Goal: Navigation & Orientation: Go to known website

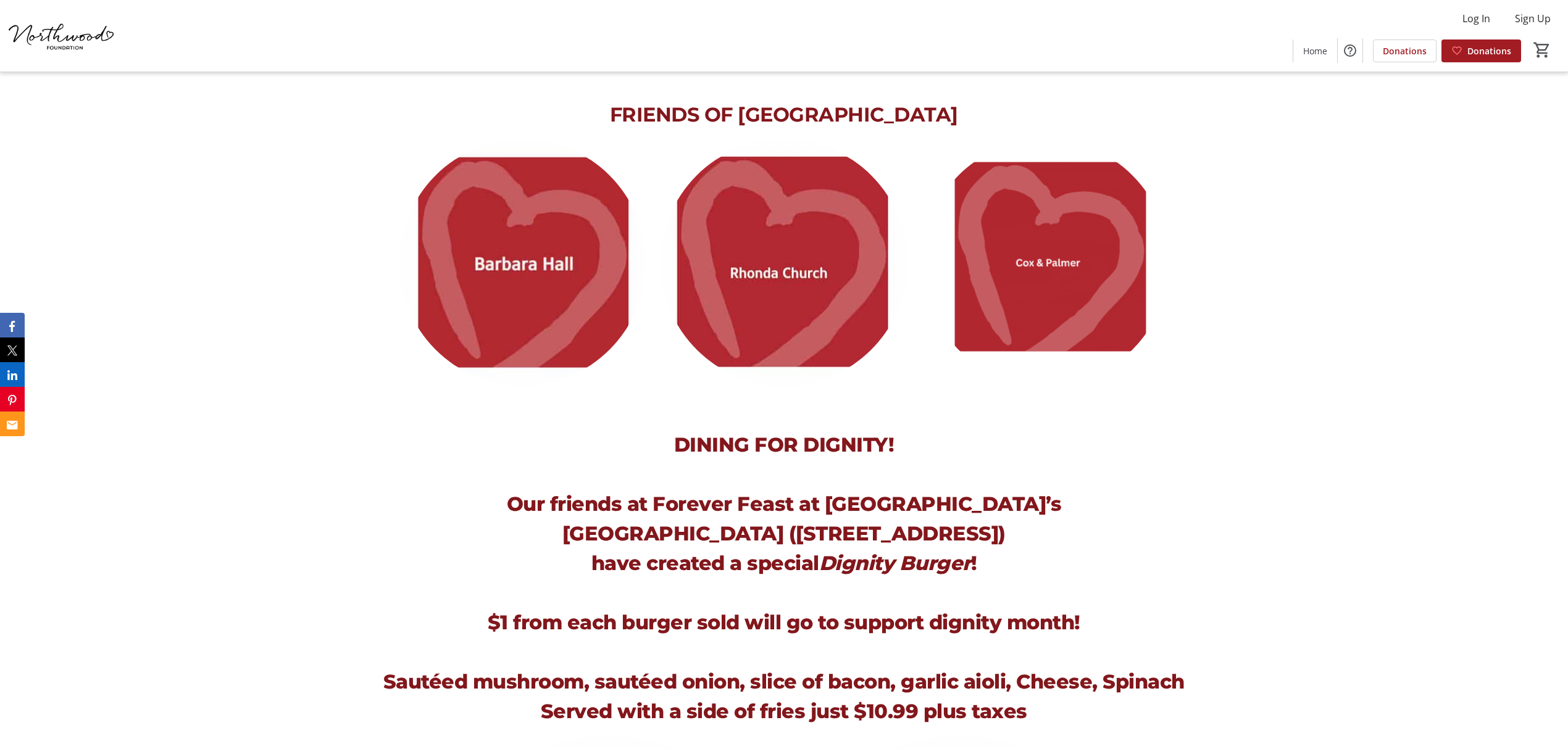
scroll to position [1892, 0]
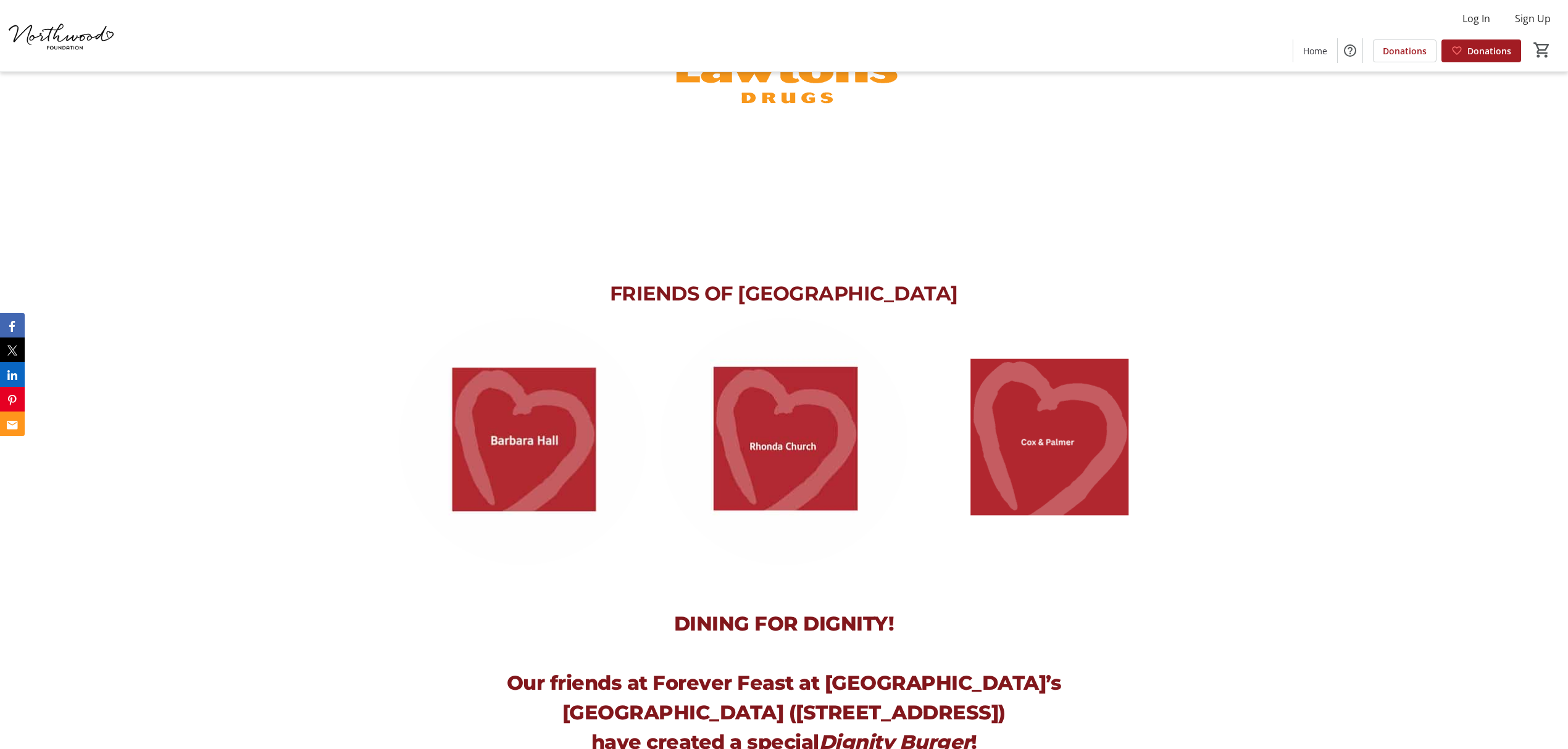
scroll to position [1810, 0]
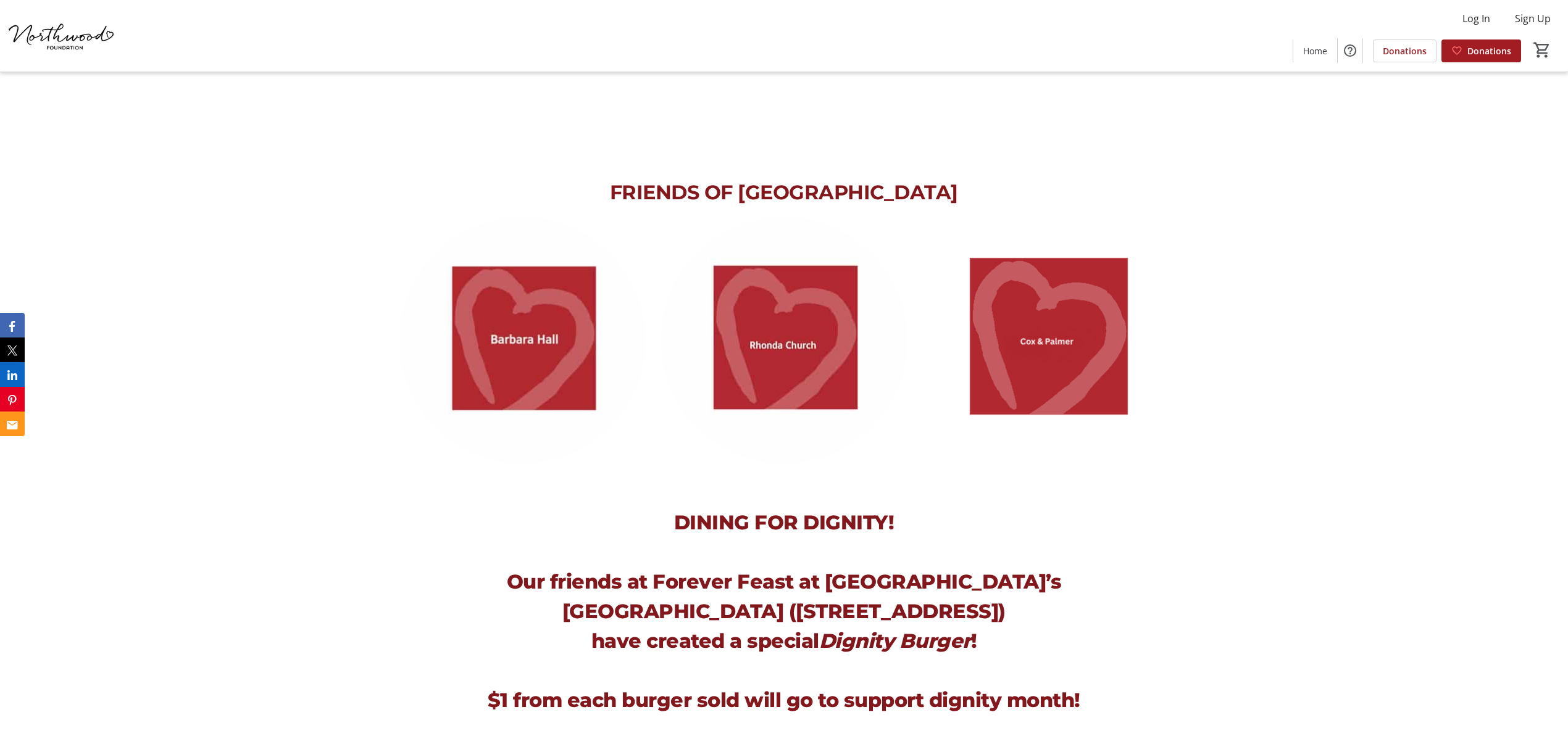
scroll to position [1810, 0]
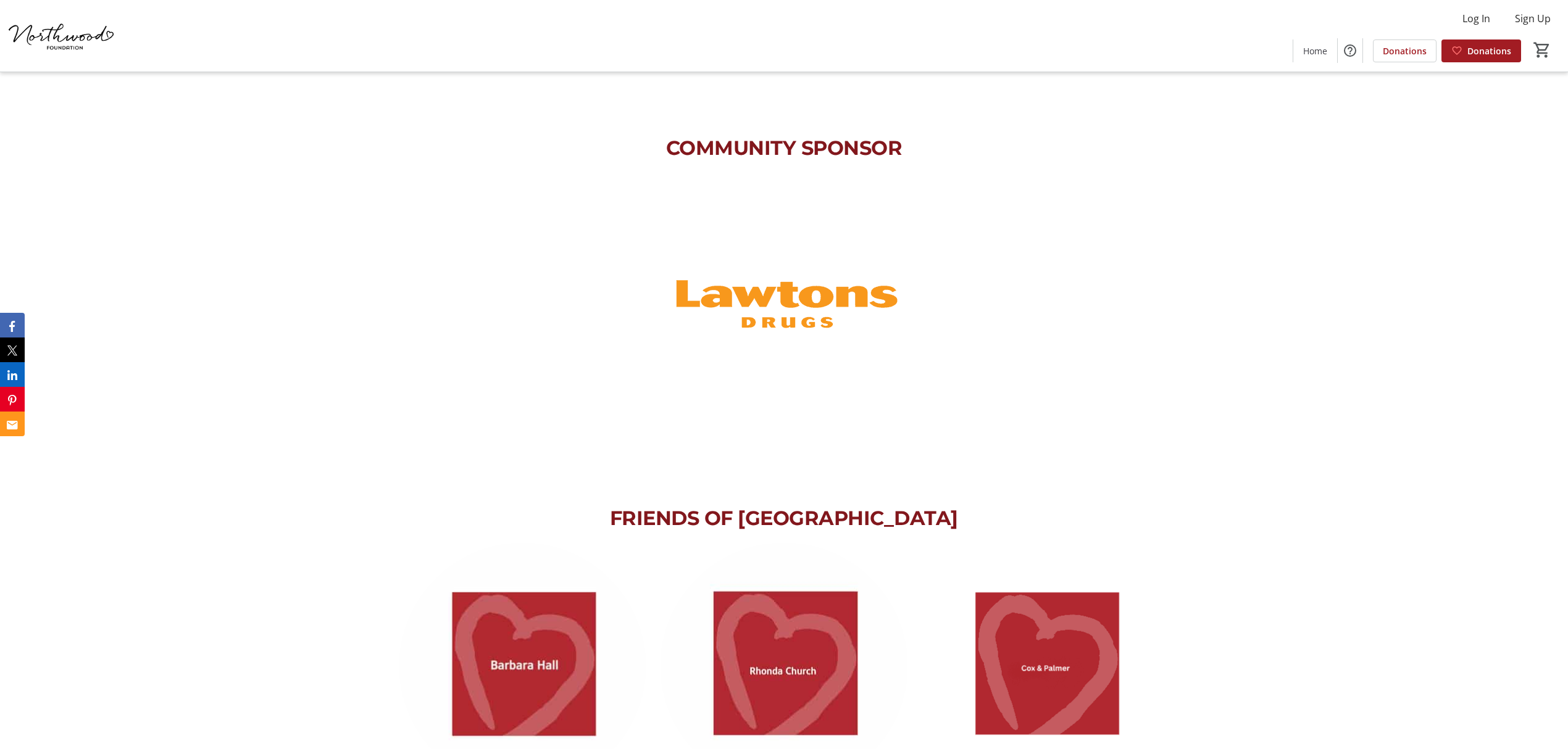
scroll to position [1481, 0]
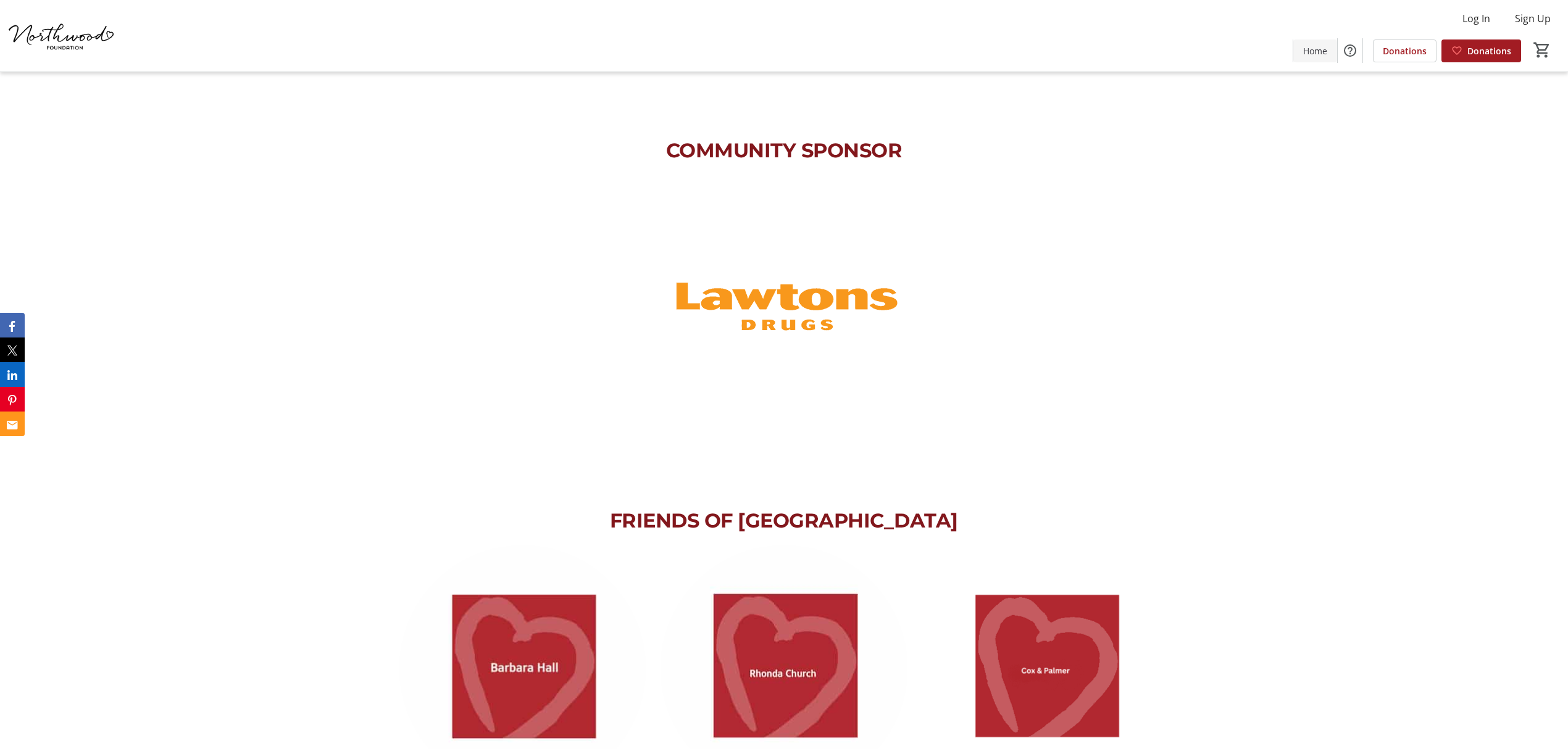
click at [1328, 47] on span "Home" at bounding box center [1314, 51] width 24 height 13
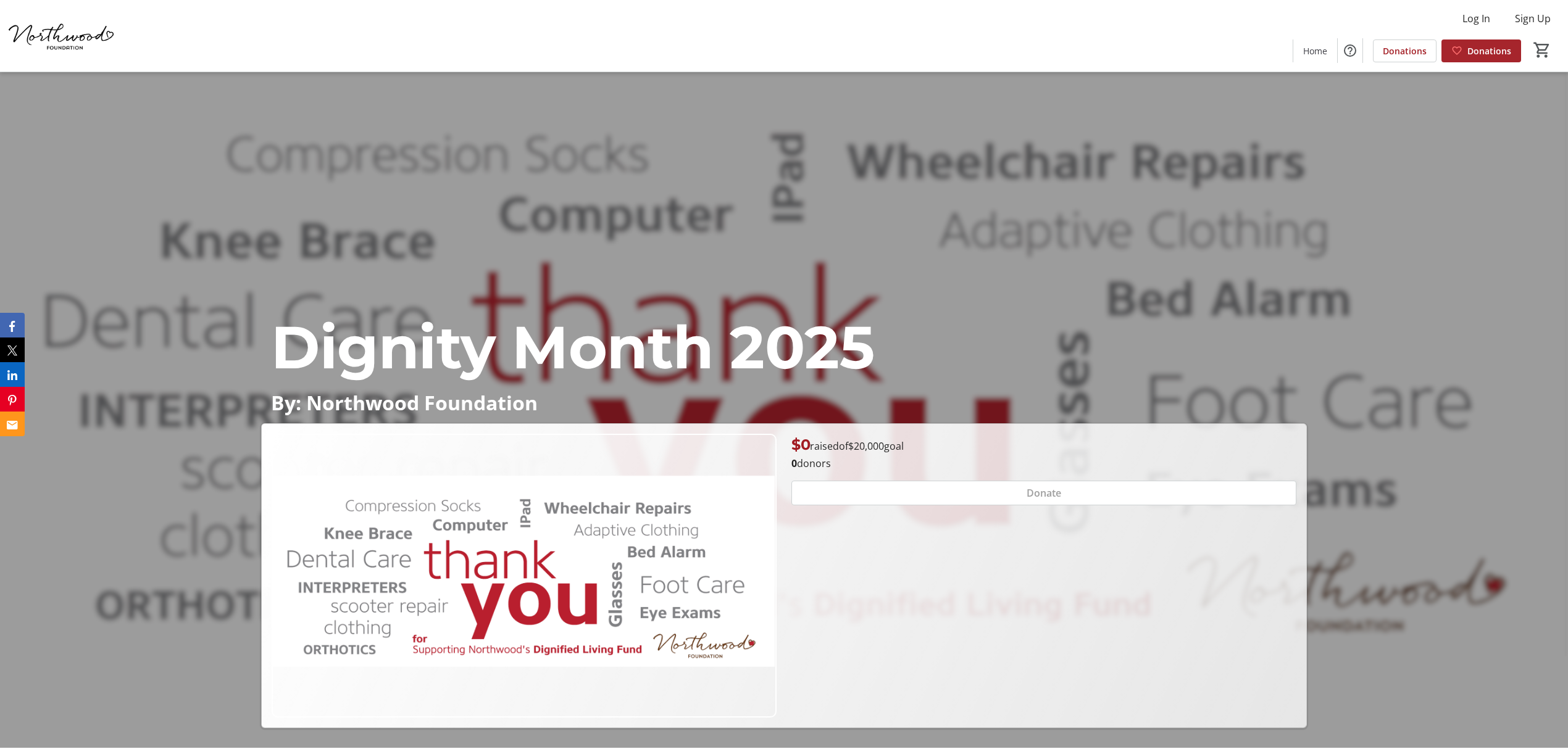
scroll to position [0, 0]
